Goal: Information Seeking & Learning: Learn about a topic

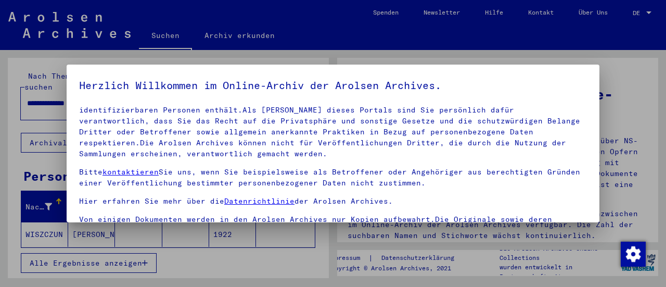
scroll to position [97, 0]
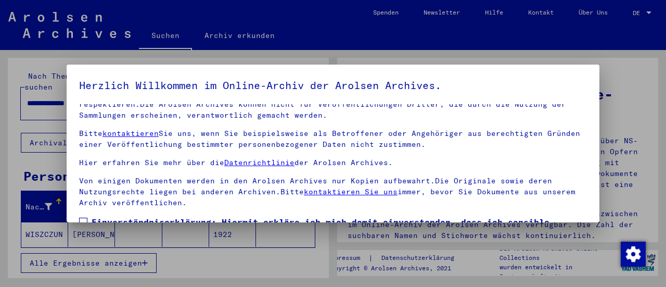
click at [301, 260] on div at bounding box center [333, 143] width 666 height 287
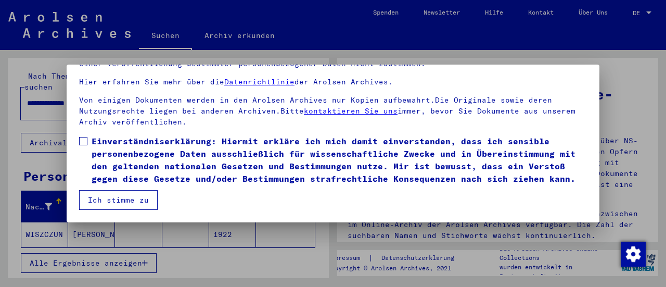
click at [86, 137] on span at bounding box center [83, 141] width 8 height 8
click at [136, 202] on button "Ich stimme zu" at bounding box center [118, 200] width 79 height 20
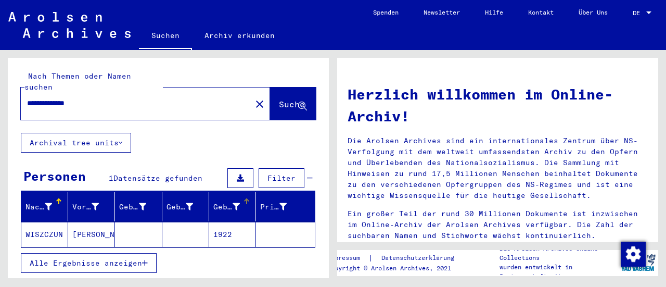
click at [219, 201] on div "Geburtsdatum" at bounding box center [226, 206] width 27 height 11
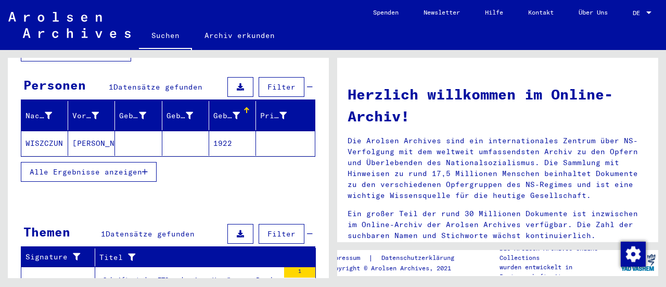
scroll to position [144, 0]
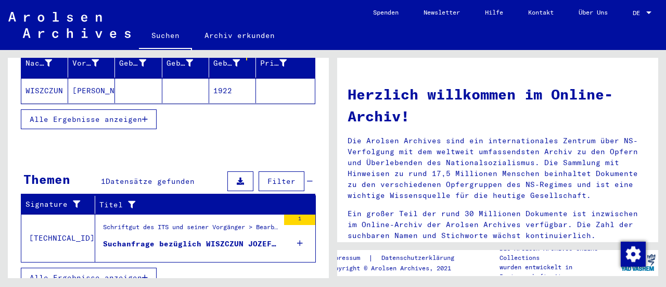
click at [215, 238] on div "Suchanfrage bezüglich WISZCZUN JOZEF 00.00.1922" at bounding box center [191, 243] width 176 height 11
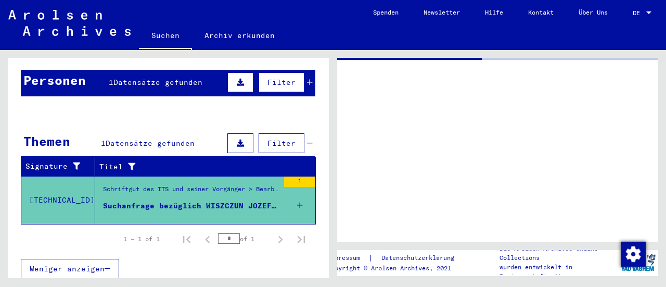
scroll to position [88, 0]
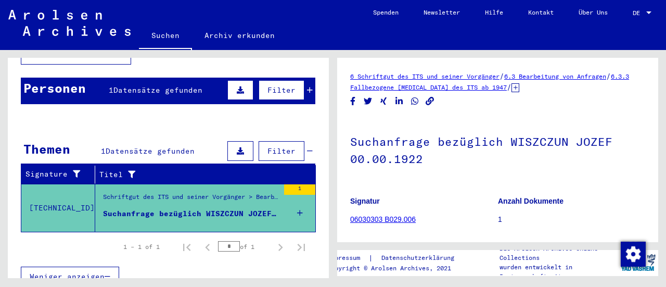
click at [490, 83] on link "6.3.3 Fallbezogene [MEDICAL_DATA] des ITS ab 1947" at bounding box center [489, 81] width 279 height 19
click at [397, 87] on link "6.3.3 Fallbezogene [MEDICAL_DATA] des ITS ab 1947" at bounding box center [489, 81] width 279 height 19
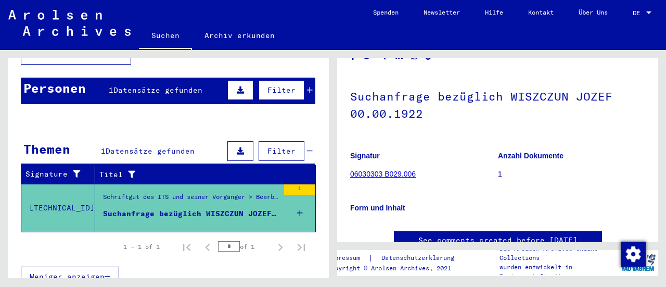
scroll to position [65, 0]
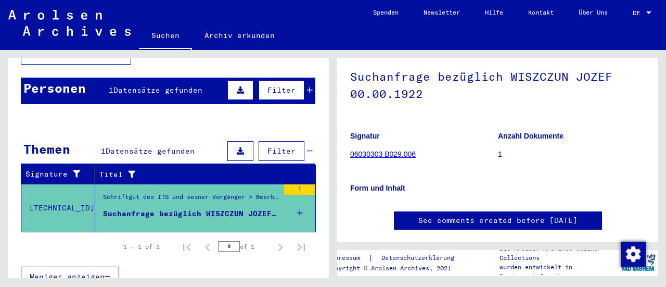
click at [571, 219] on link "See comments created before [DATE]" at bounding box center [497, 220] width 159 height 11
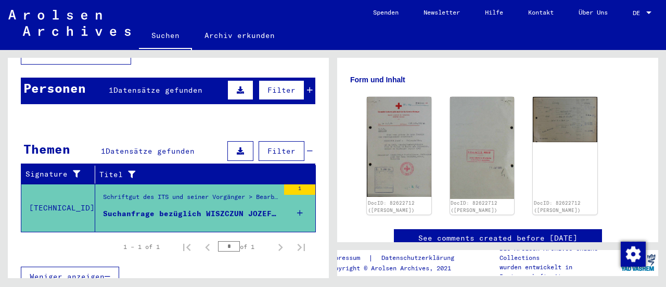
scroll to position [187, 0]
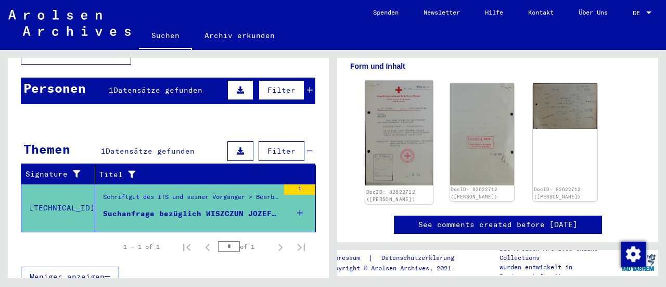
click at [403, 166] on img at bounding box center [399, 133] width 68 height 105
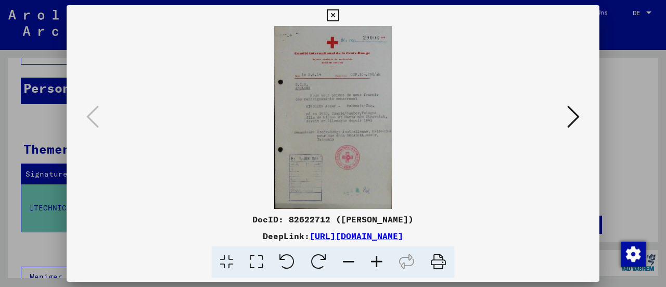
click at [566, 123] on button at bounding box center [573, 117] width 19 height 30
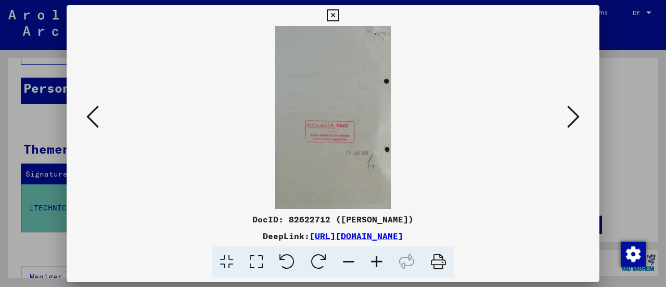
click at [568, 120] on icon at bounding box center [573, 116] width 12 height 25
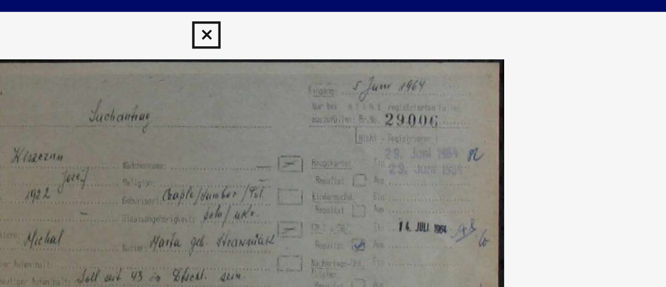
scroll to position [423, 0]
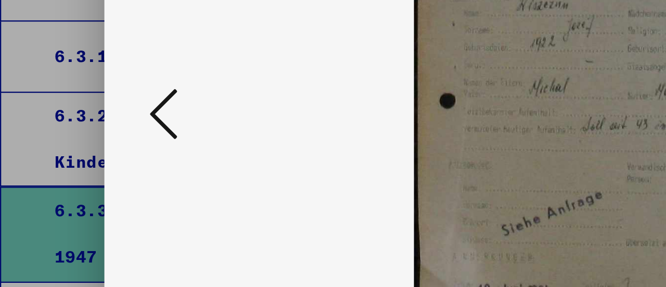
click at [91, 119] on icon at bounding box center [92, 116] width 12 height 25
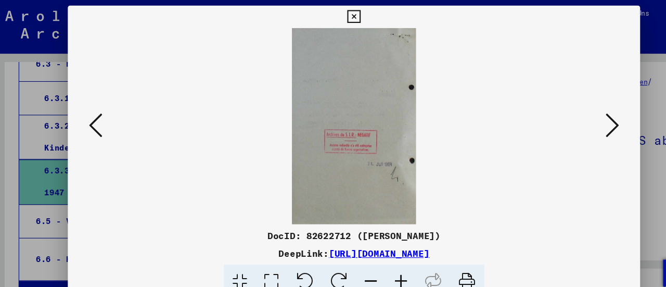
click at [578, 129] on button at bounding box center [573, 117] width 19 height 30
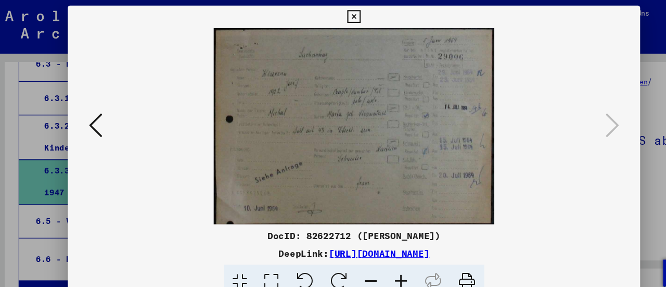
click at [616, 46] on div at bounding box center [333, 143] width 666 height 287
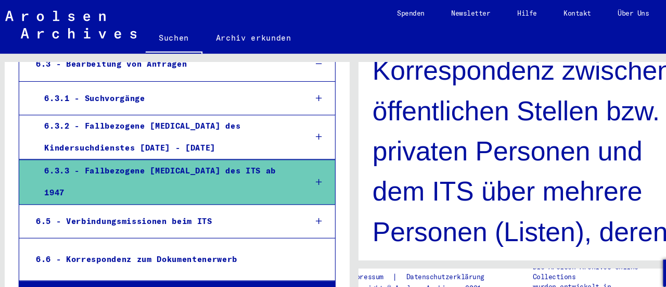
scroll to position [247, 0]
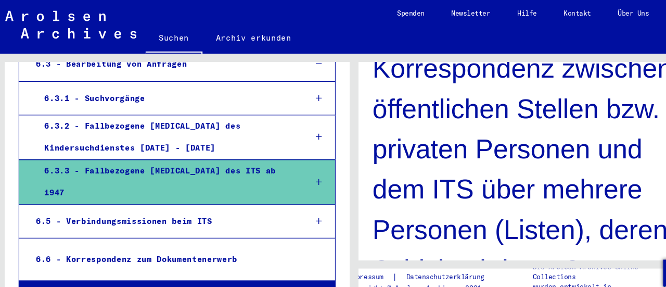
click at [183, 196] on div "6.5 - Verbindungsmissionen beim ITS" at bounding box center [154, 206] width 251 height 20
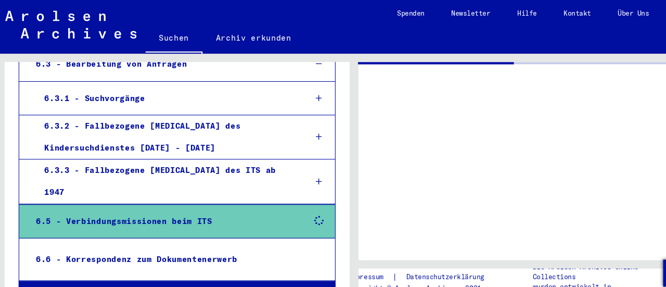
click at [183, 196] on div "6.5 - Verbindungsmissionen beim ITS" at bounding box center [154, 206] width 251 height 20
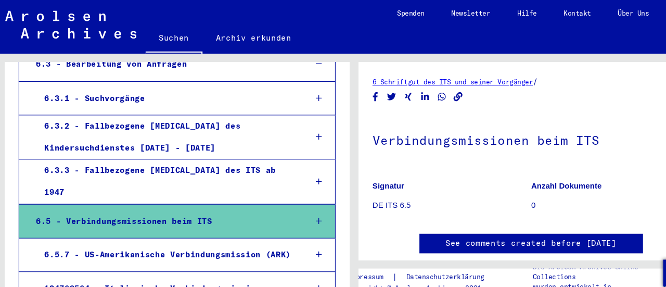
scroll to position [6, 0]
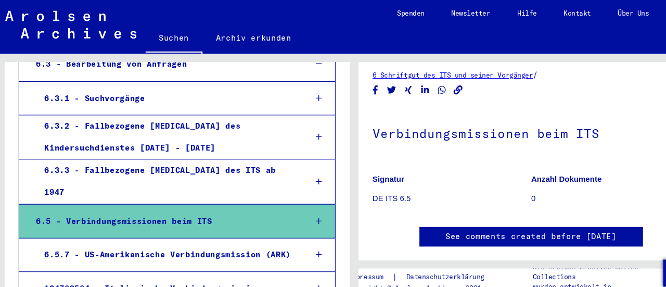
click at [235, 229] on div "6.5.7 - US-Amerikanische Verbindungsmission (ARK)" at bounding box center [158, 237] width 243 height 20
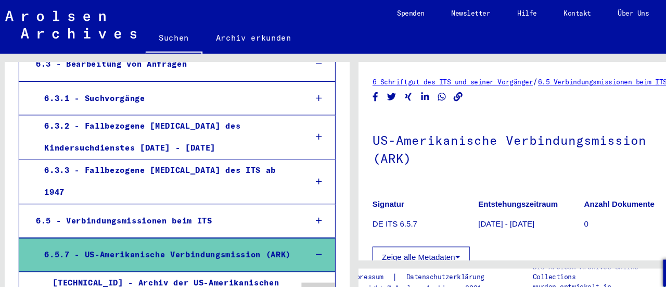
click at [219, 256] on div "[TECHNICAL_ID] - Archiv der US-Amerikanischen Verbindungsmission beim Internati…" at bounding box center [162, 283] width 234 height 61
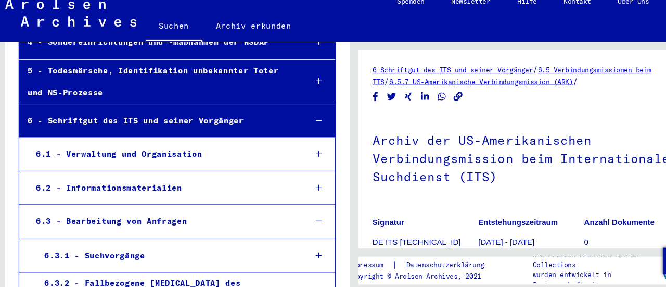
scroll to position [257, 0]
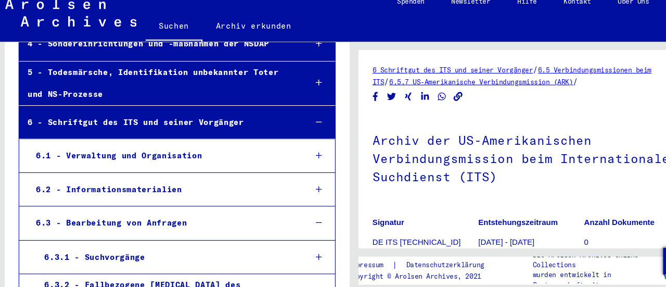
click at [224, 154] on div "6.1 - Verwaltung und Organisation" at bounding box center [154, 156] width 251 height 20
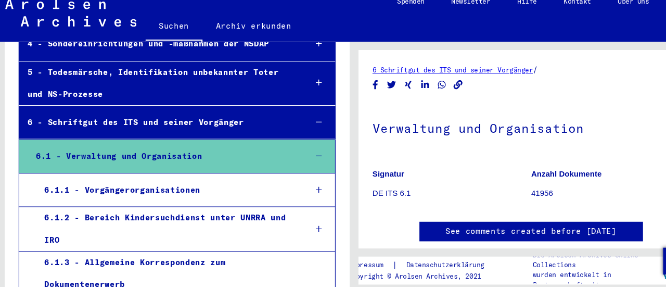
click at [202, 196] on div "6.1.1 - Vorgängerorganisationen" at bounding box center [158, 188] width 243 height 20
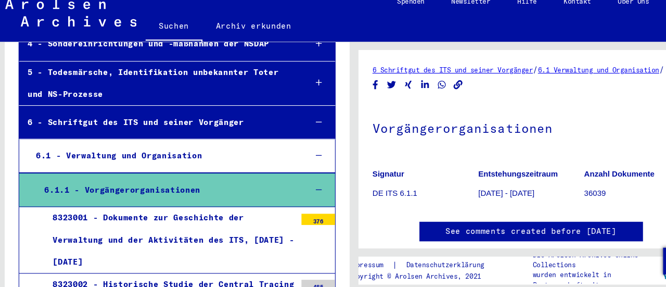
scroll to position [17, 0]
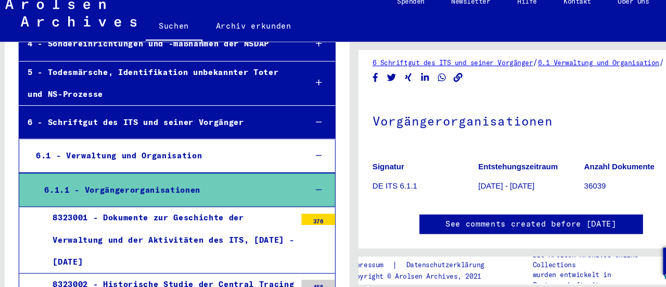
click at [566, 221] on link "See comments created before [DATE]" at bounding box center [497, 219] width 159 height 11
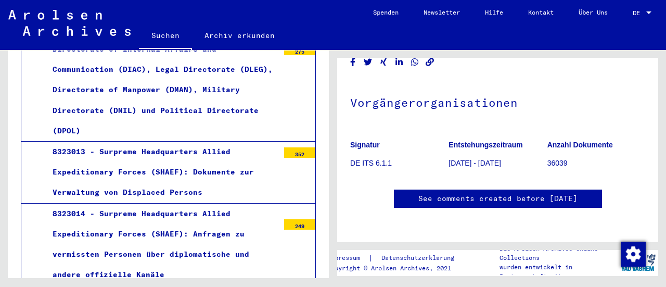
scroll to position [120, 0]
click at [567, 193] on link "See comments created before [DATE]" at bounding box center [497, 198] width 159 height 11
